Goal: Book appointment/travel/reservation

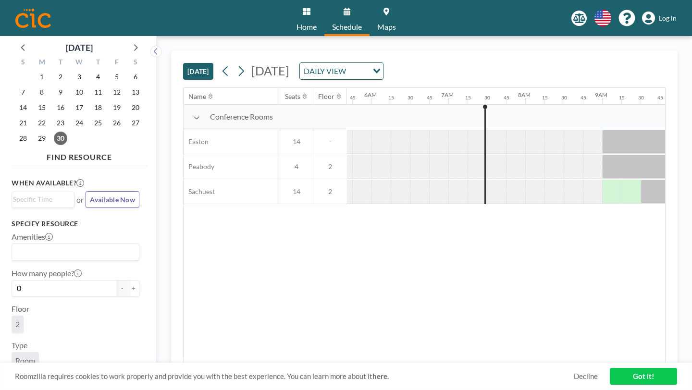
scroll to position [0, 437]
click at [221, 64] on icon at bounding box center [225, 71] width 9 height 14
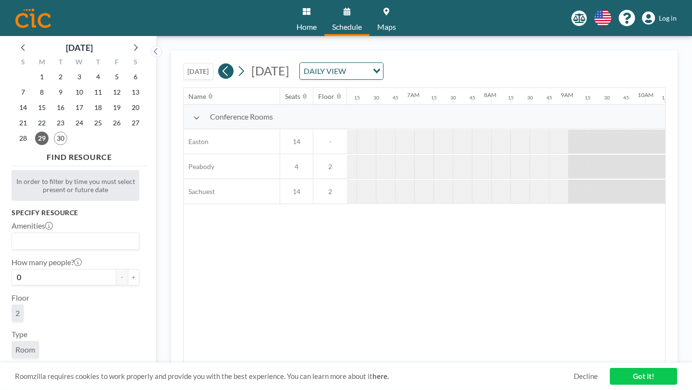
scroll to position [0, 500]
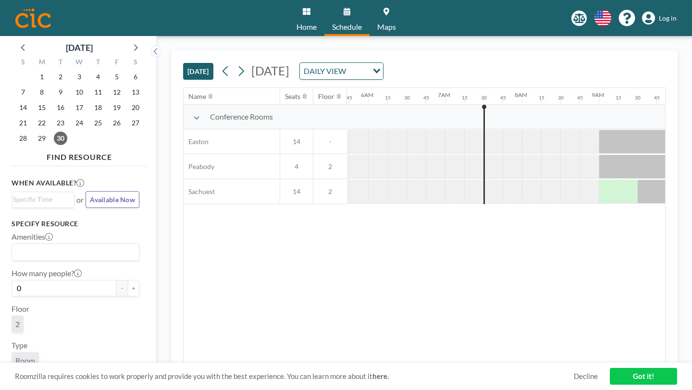
scroll to position [0, 453]
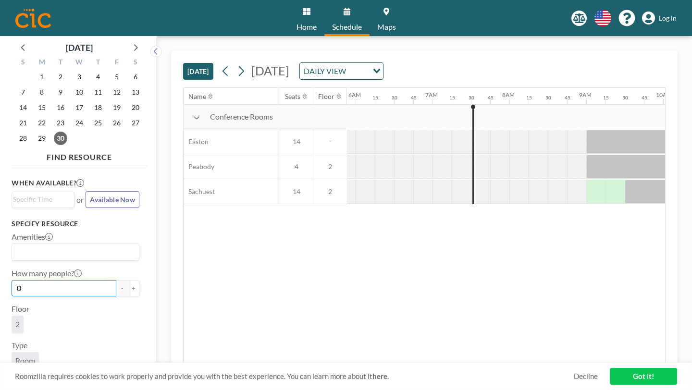
click at [50, 280] on input "0" at bounding box center [64, 288] width 105 height 16
type input "0"
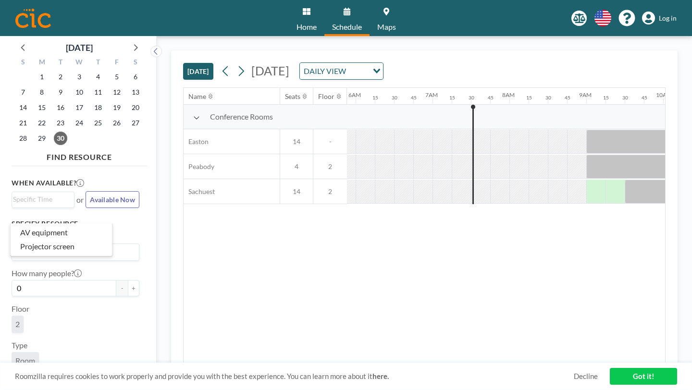
click at [42, 246] on input "Search for option" at bounding box center [73, 252] width 121 height 12
click at [24, 390] on input "Search for option" at bounding box center [73, 397] width 121 height 12
type input "watch hill"
